Goal: Use online tool/utility: Utilize a website feature to perform a specific function

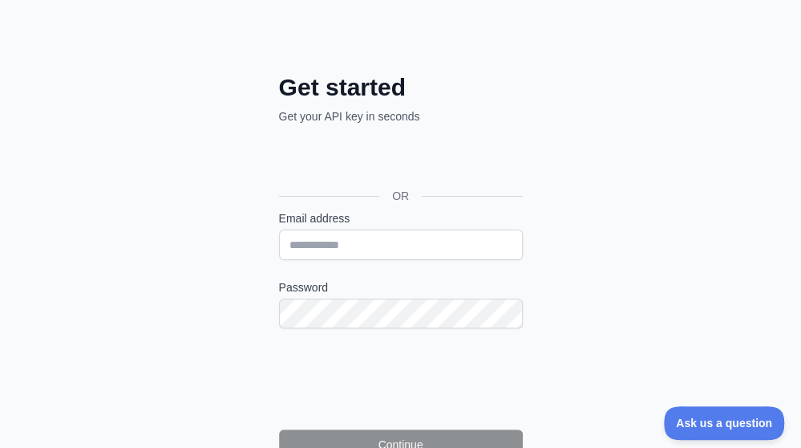
scroll to position [111, 0]
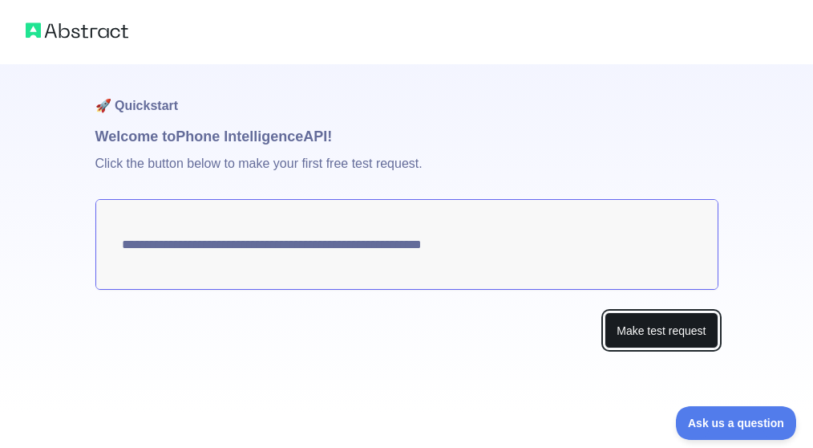
click at [635, 332] on button "Make test request" at bounding box center [661, 330] width 113 height 36
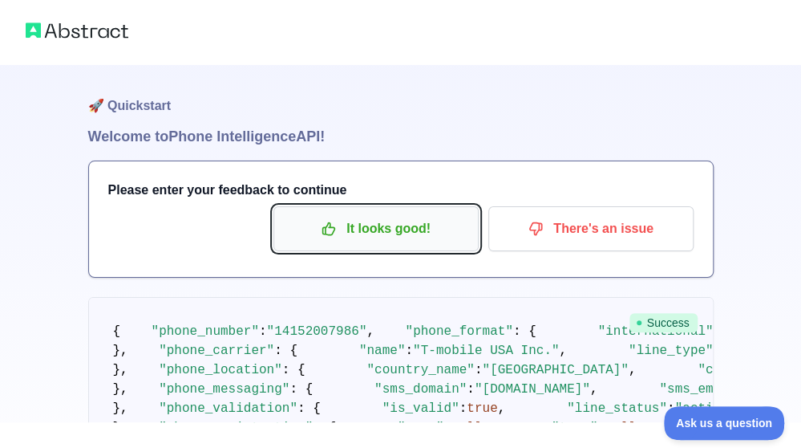
click at [418, 229] on p "It looks good!" at bounding box center [376, 228] width 181 height 27
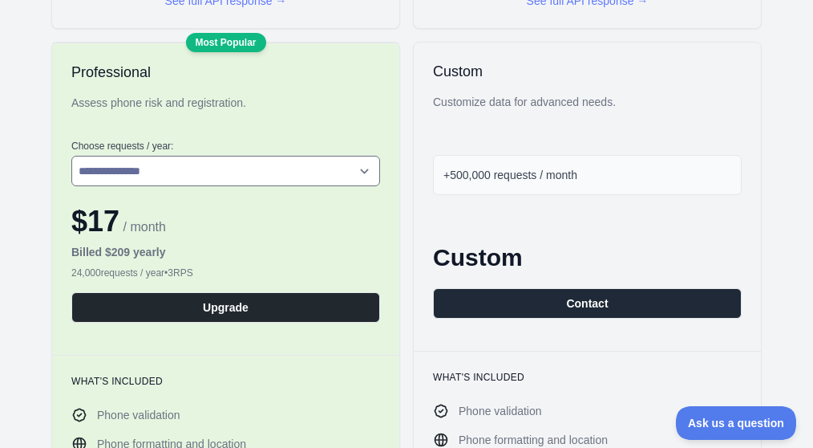
scroll to position [967, 0]
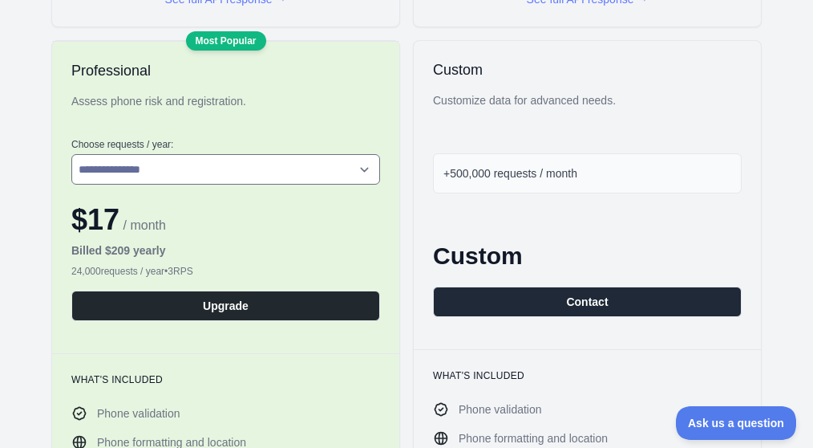
click at [508, 168] on span "+500,000 requests / month" at bounding box center [511, 173] width 134 height 13
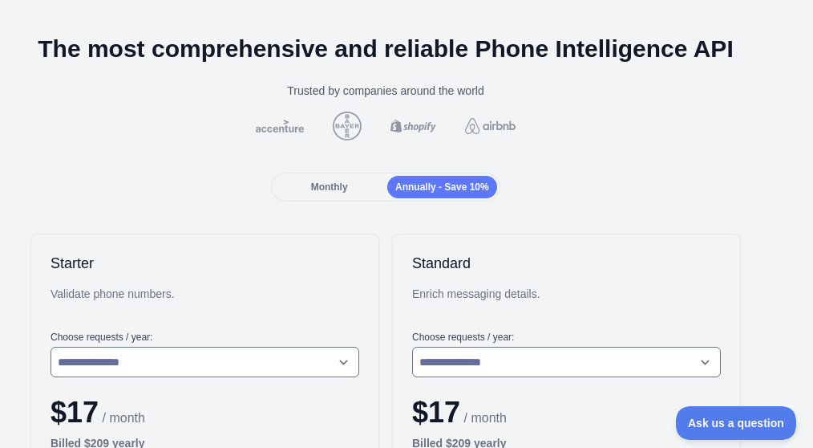
scroll to position [0, 21]
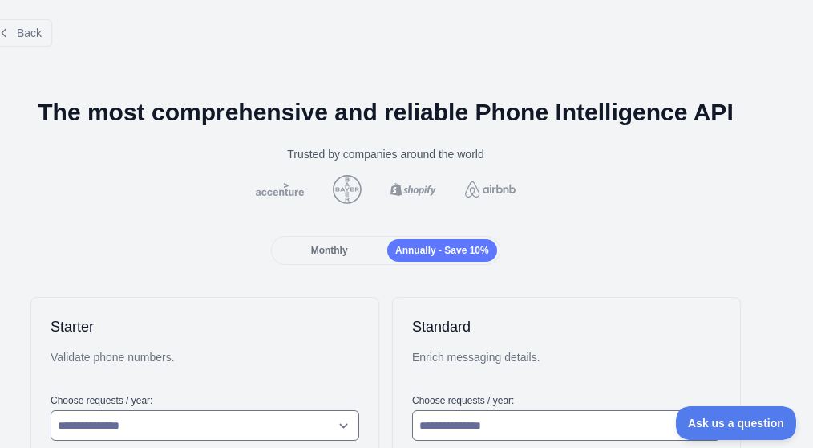
click at [348, 255] on div "Monthly" at bounding box center [329, 250] width 110 height 22
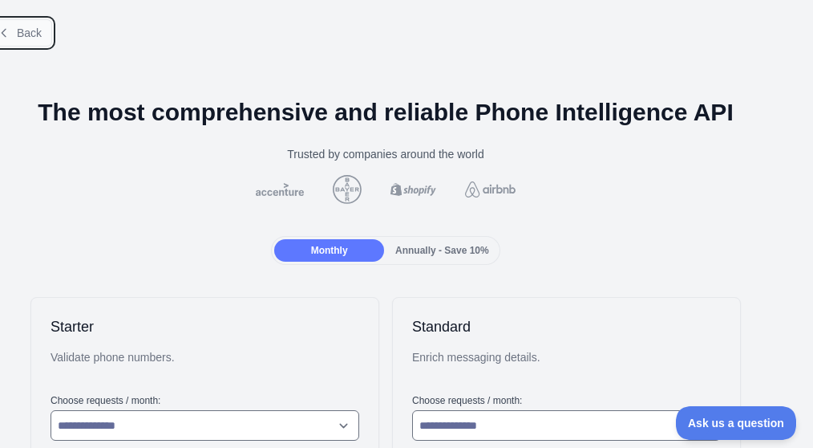
click at [17, 30] on span "Back" at bounding box center [29, 32] width 25 height 13
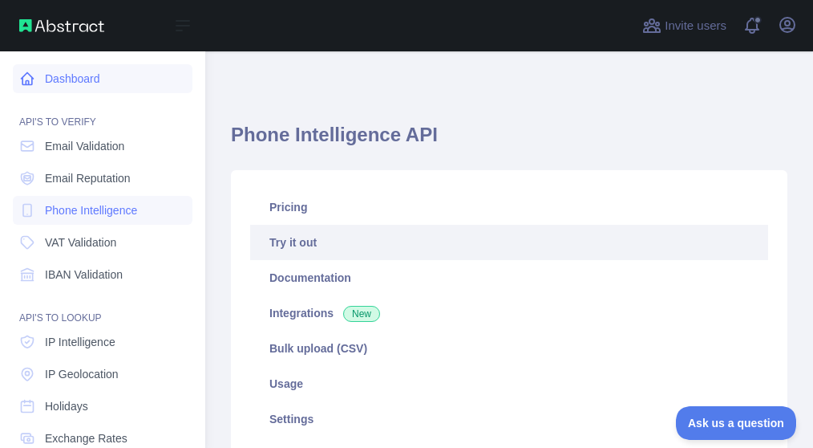
click at [87, 86] on link "Dashboard" at bounding box center [103, 78] width 180 height 29
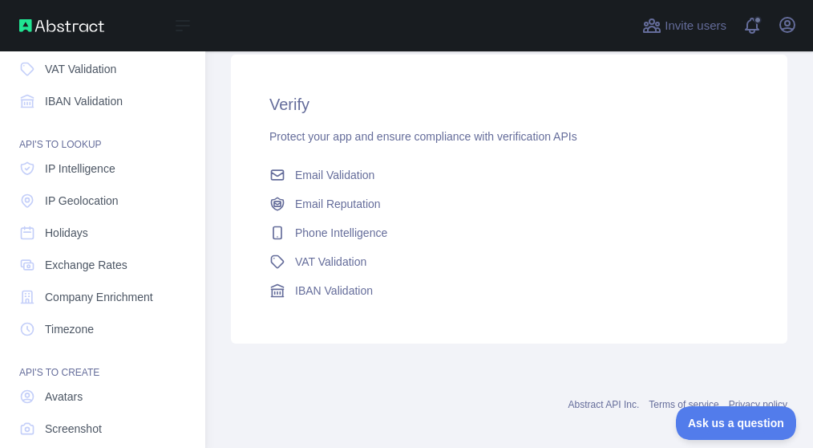
scroll to position [172, 0]
click at [100, 171] on span "IP Intelligence" at bounding box center [80, 169] width 71 height 16
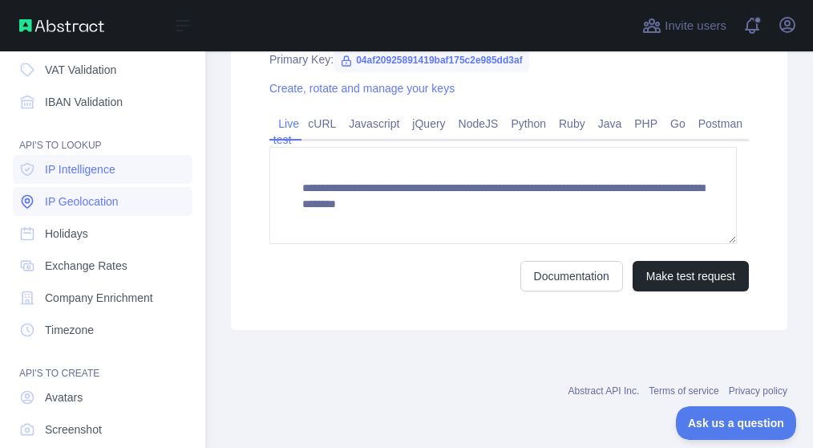
click at [83, 193] on span "IP Geolocation" at bounding box center [82, 201] width 74 height 16
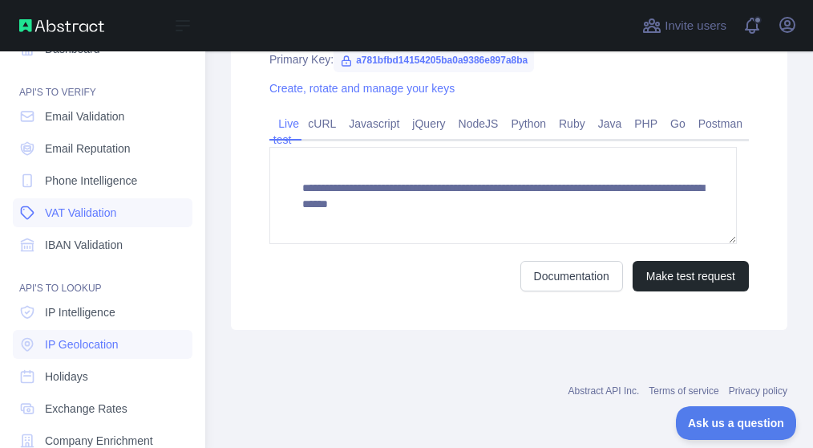
scroll to position [30, 0]
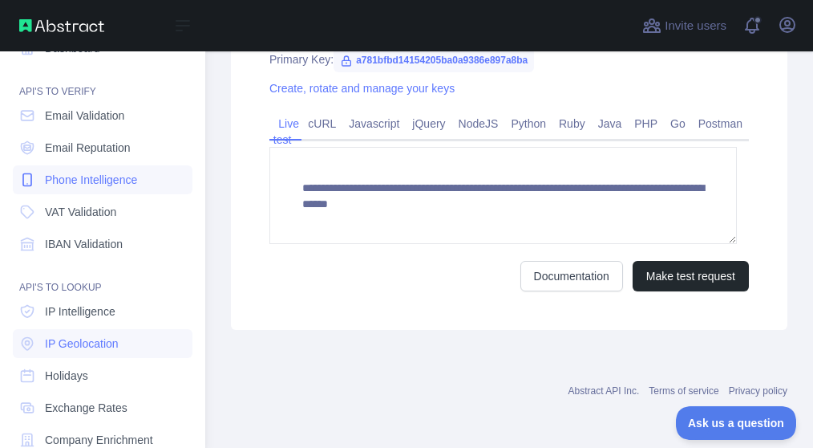
click at [100, 179] on span "Phone Intelligence" at bounding box center [91, 180] width 92 height 16
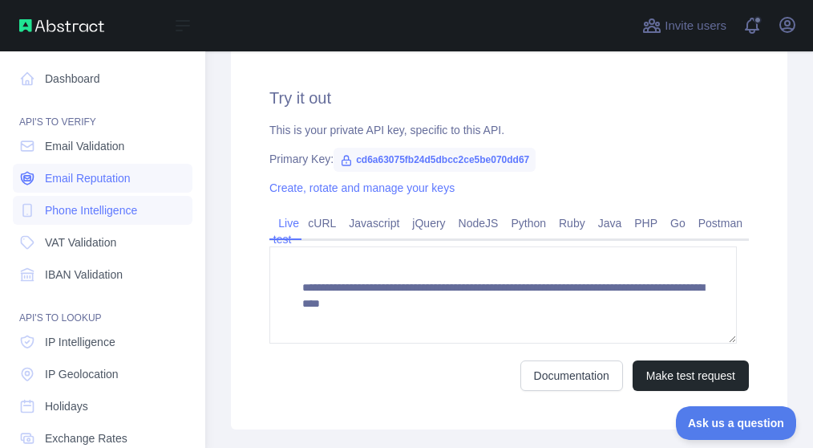
click at [176, 187] on link "Email Reputation" at bounding box center [103, 178] width 180 height 29
click at [163, 213] on link "Phone Intelligence" at bounding box center [103, 210] width 180 height 29
click at [95, 180] on span "Email Reputation" at bounding box center [88, 178] width 86 height 16
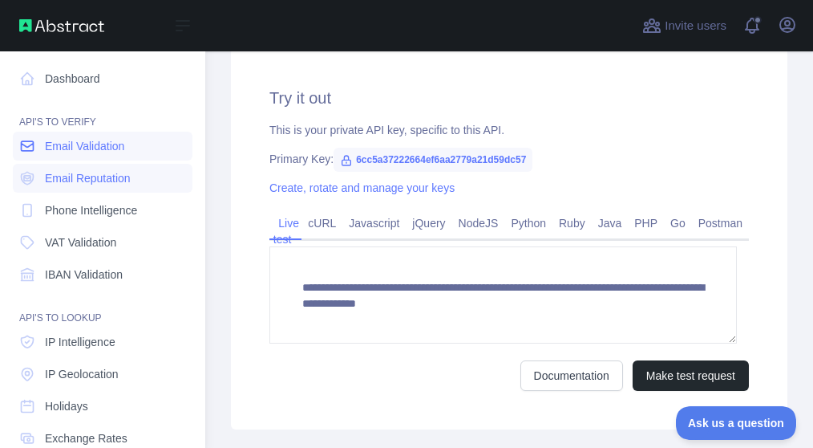
click at [91, 156] on link "Email Validation" at bounding box center [103, 146] width 180 height 29
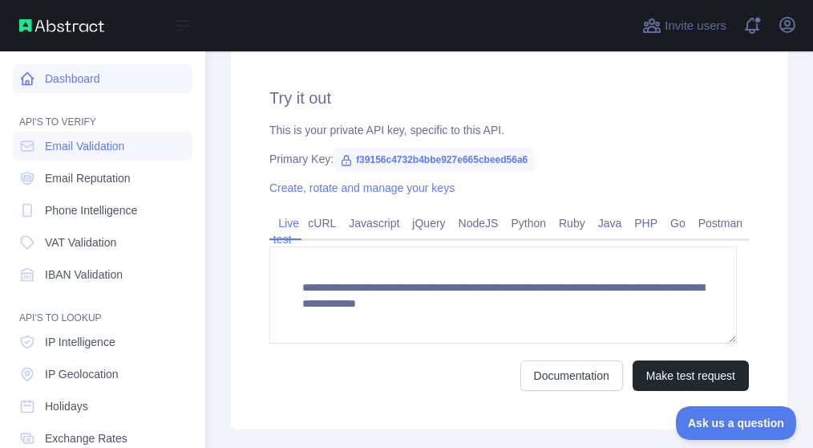
click at [76, 89] on link "Dashboard" at bounding box center [103, 78] width 180 height 29
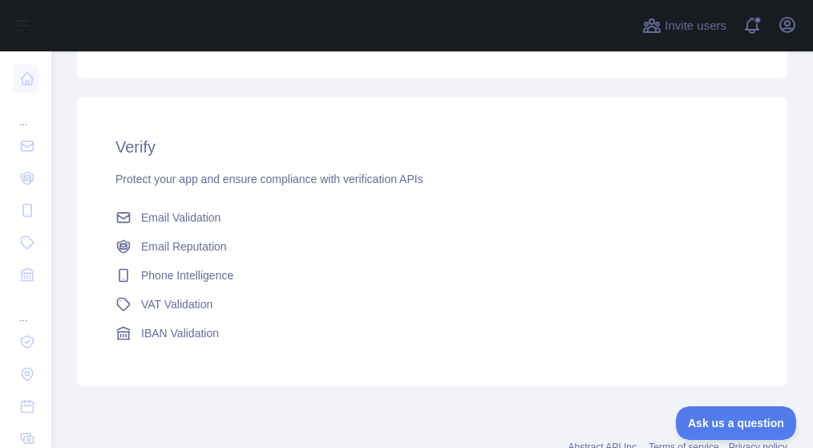
scroll to position [870, 0]
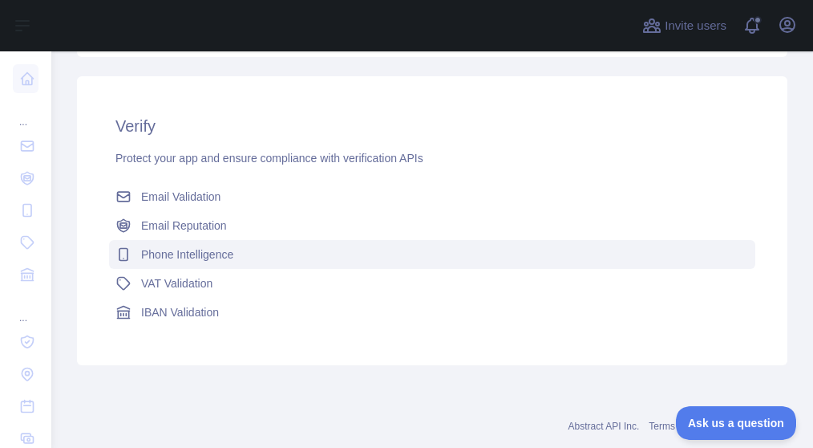
click at [213, 260] on span "Phone Intelligence" at bounding box center [187, 254] width 92 height 16
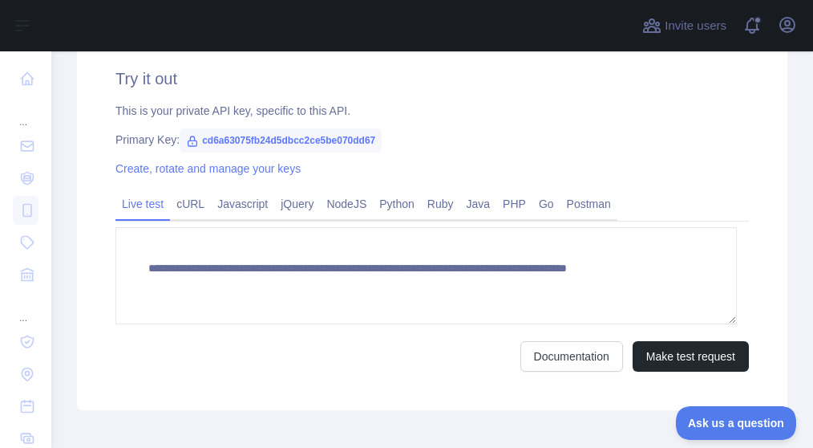
scroll to position [573, 0]
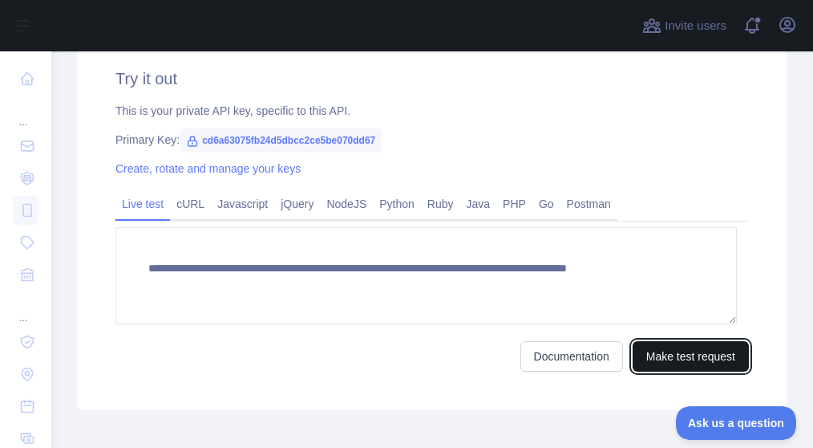
click at [643, 353] on button "Make test request" at bounding box center [691, 356] width 116 height 30
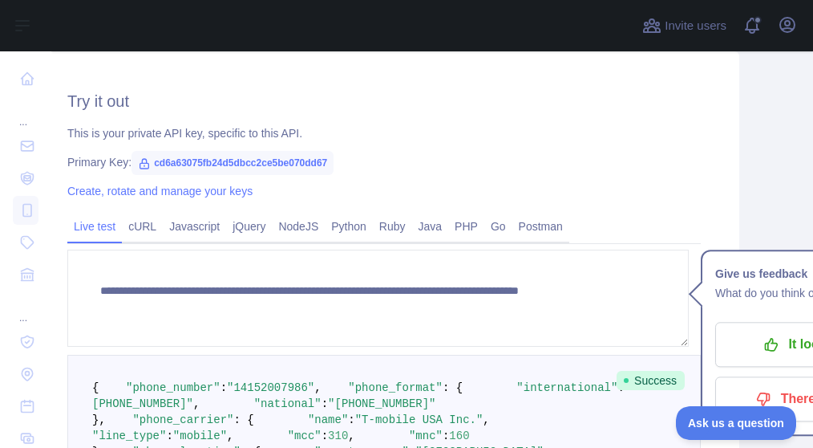
scroll to position [553, 48]
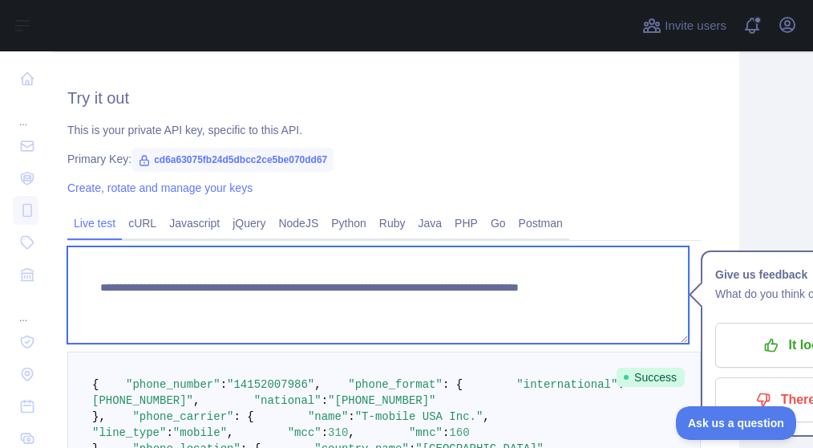
click at [351, 283] on textarea "**********" at bounding box center [378, 294] width 622 height 97
click at [427, 318] on textarea "**********" at bounding box center [378, 294] width 622 height 97
click at [419, 301] on textarea "**********" at bounding box center [378, 294] width 622 height 97
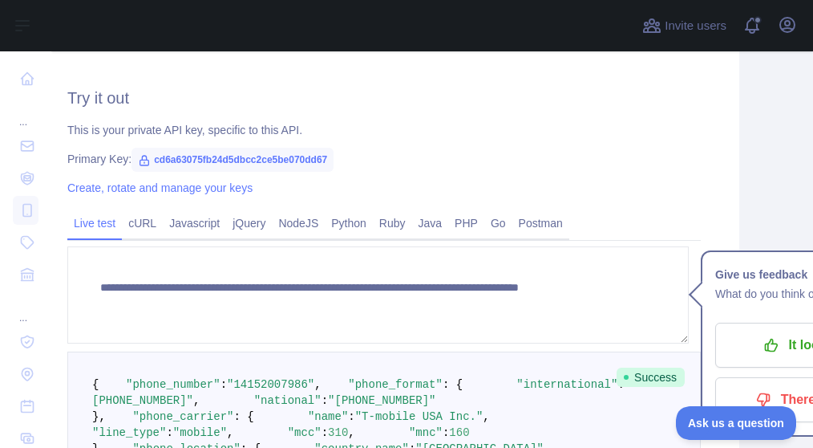
click at [641, 209] on div "Live test cURL Javascript jQuery NodeJS Python Ruby Java PHP Go Postman" at bounding box center [384, 225] width 634 height 32
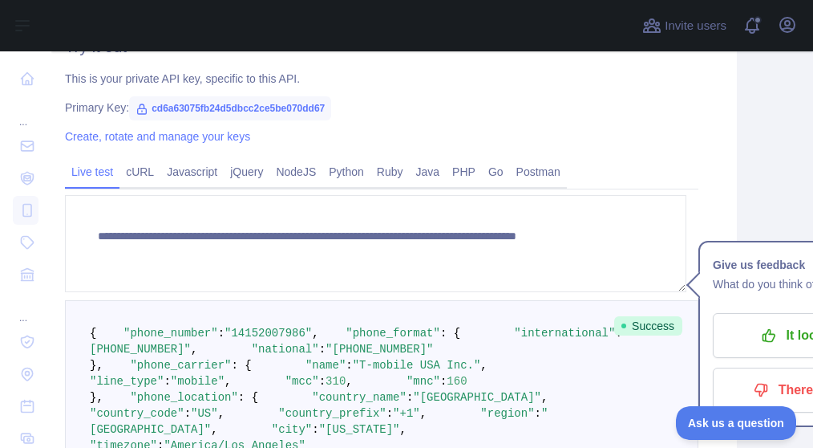
scroll to position [611, 50]
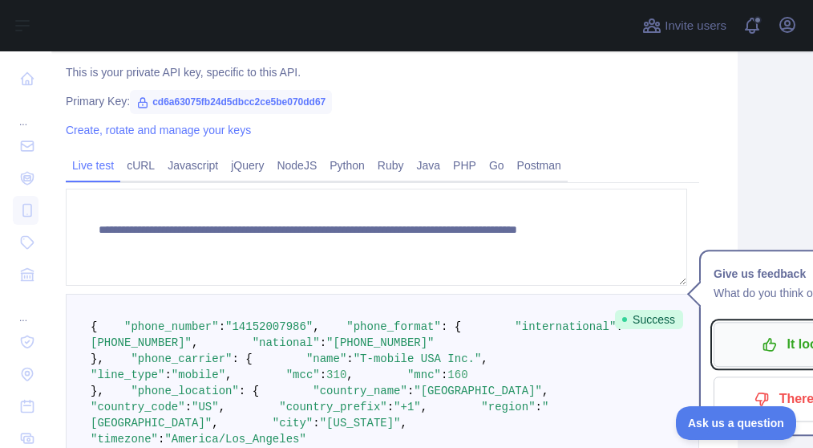
click at [749, 346] on p "It looks good!" at bounding box center [816, 343] width 181 height 27
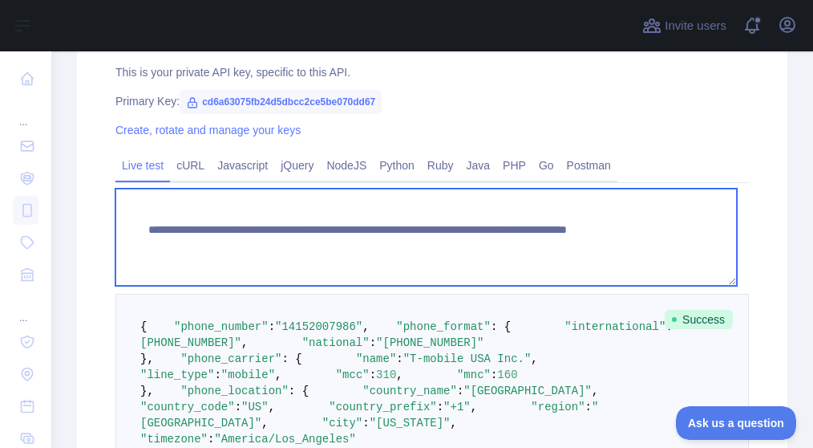
click at [605, 250] on textarea "**********" at bounding box center [427, 237] width 622 height 97
type textarea "**********"
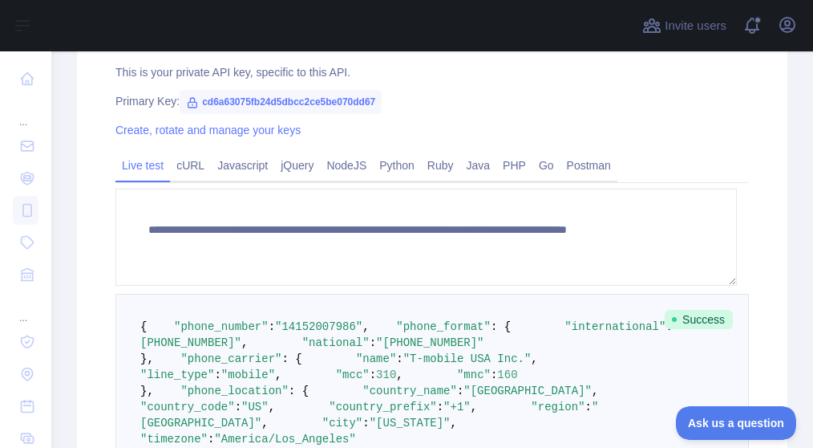
click at [638, 125] on div "Create, rotate and manage your keys" at bounding box center [433, 130] width 634 height 16
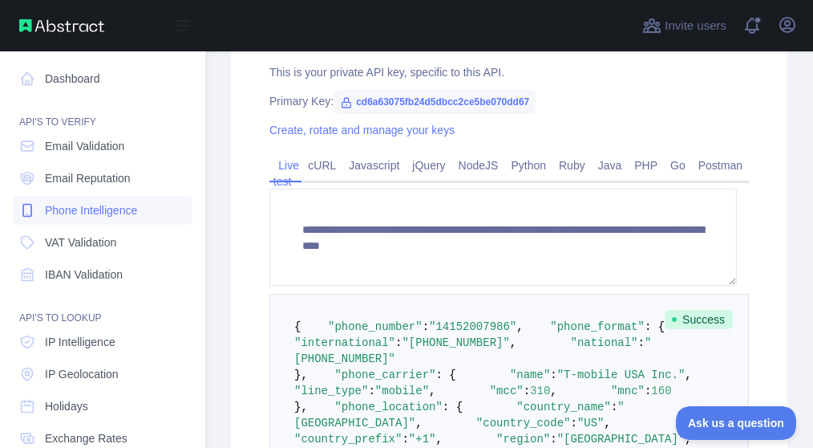
click at [50, 208] on span "Phone Intelligence" at bounding box center [91, 210] width 92 height 16
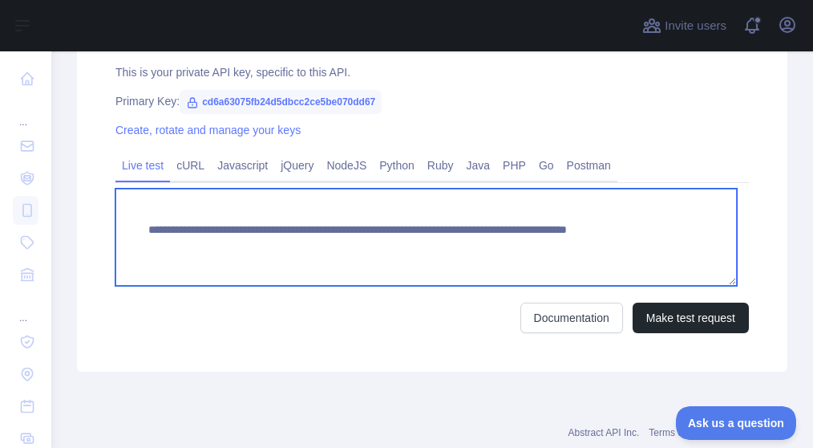
click at [442, 245] on textarea "**********" at bounding box center [427, 237] width 622 height 97
drag, startPoint x: 440, startPoint y: 247, endPoint x: 501, endPoint y: 248, distance: 61.0
click at [501, 248] on textarea "**********" at bounding box center [427, 237] width 622 height 97
type textarea "**********"
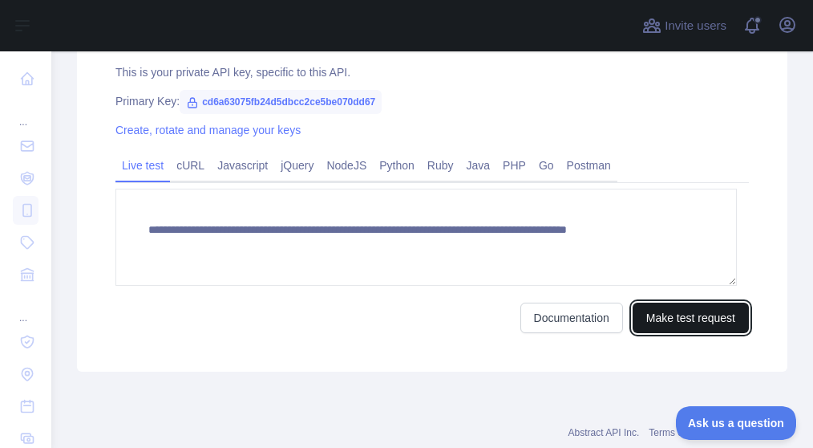
click at [653, 315] on button "Make test request" at bounding box center [691, 317] width 116 height 30
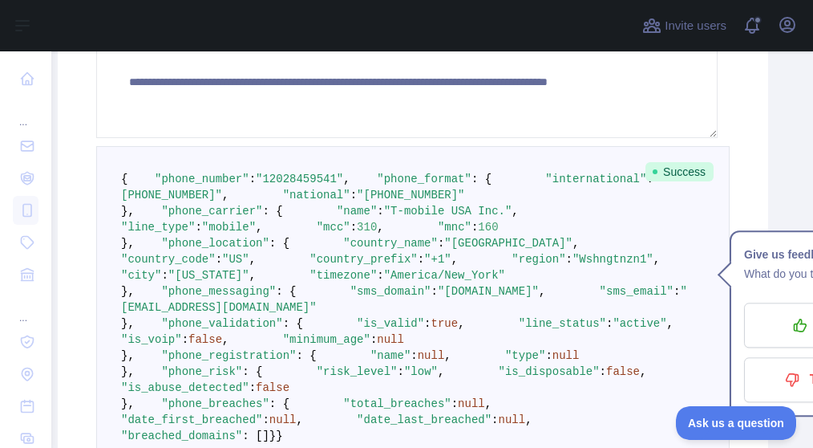
scroll to position [740, 19]
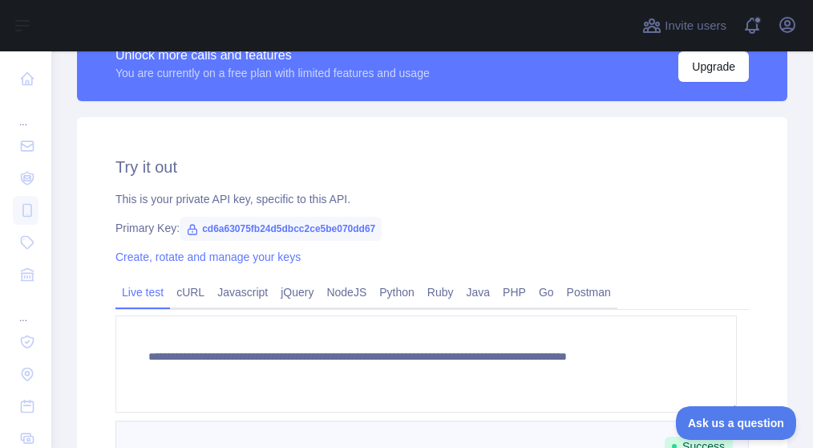
scroll to position [480, 0]
